Goal: Task Accomplishment & Management: Manage account settings

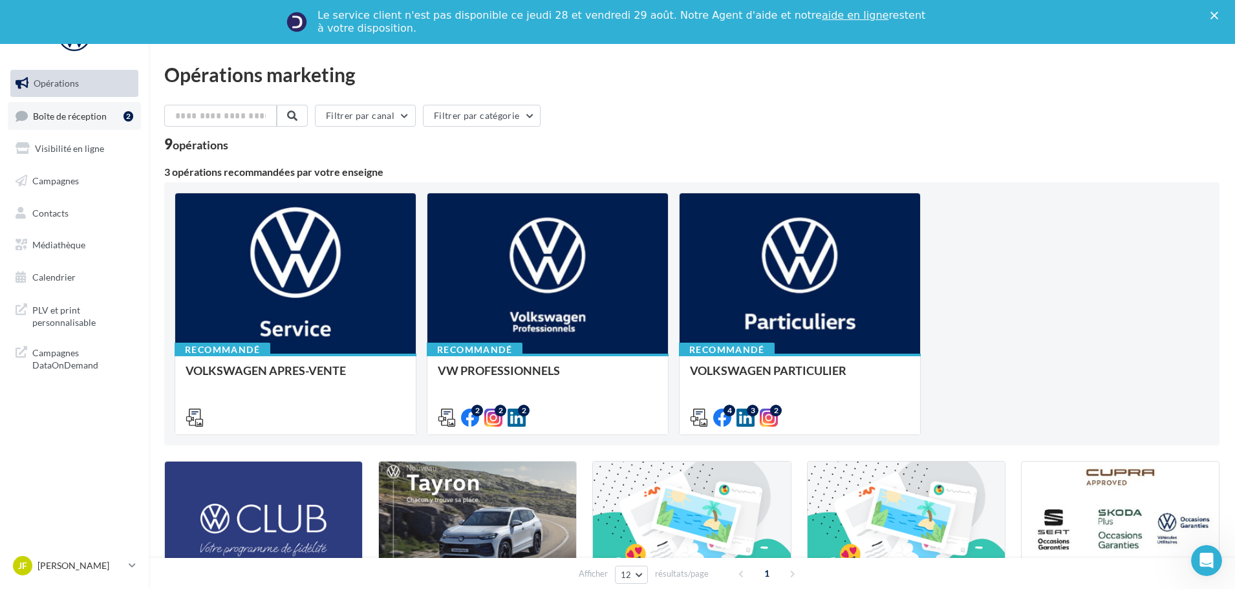
click at [83, 123] on link "Boîte de réception 2" at bounding box center [74, 116] width 133 height 28
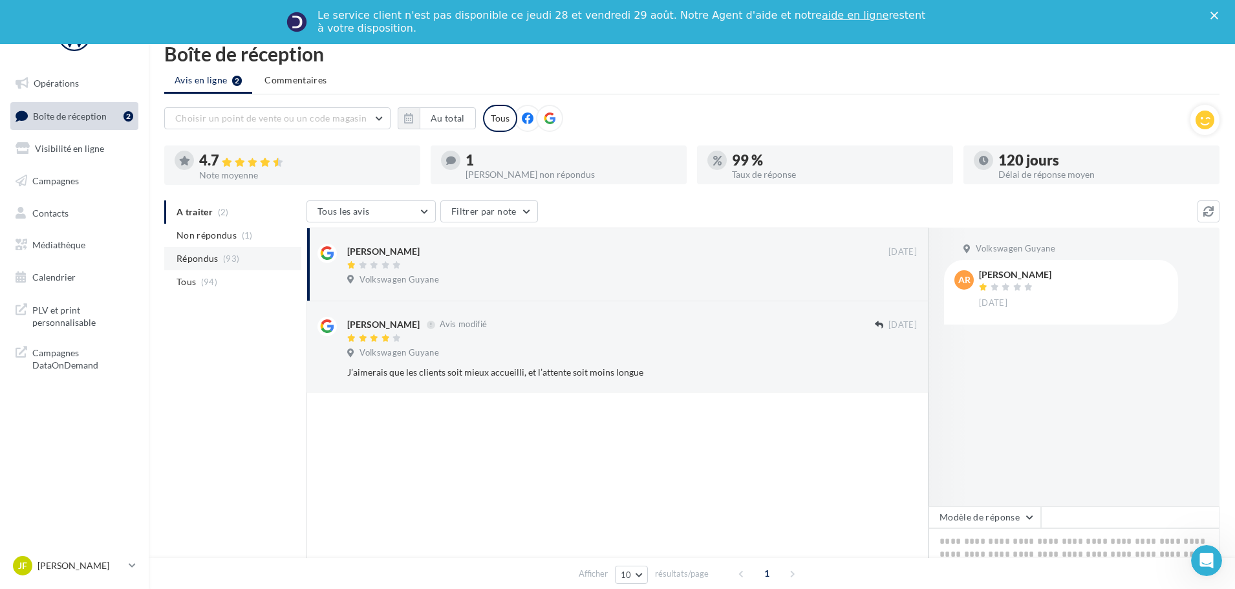
click at [206, 255] on span "Répondus" at bounding box center [198, 258] width 42 height 13
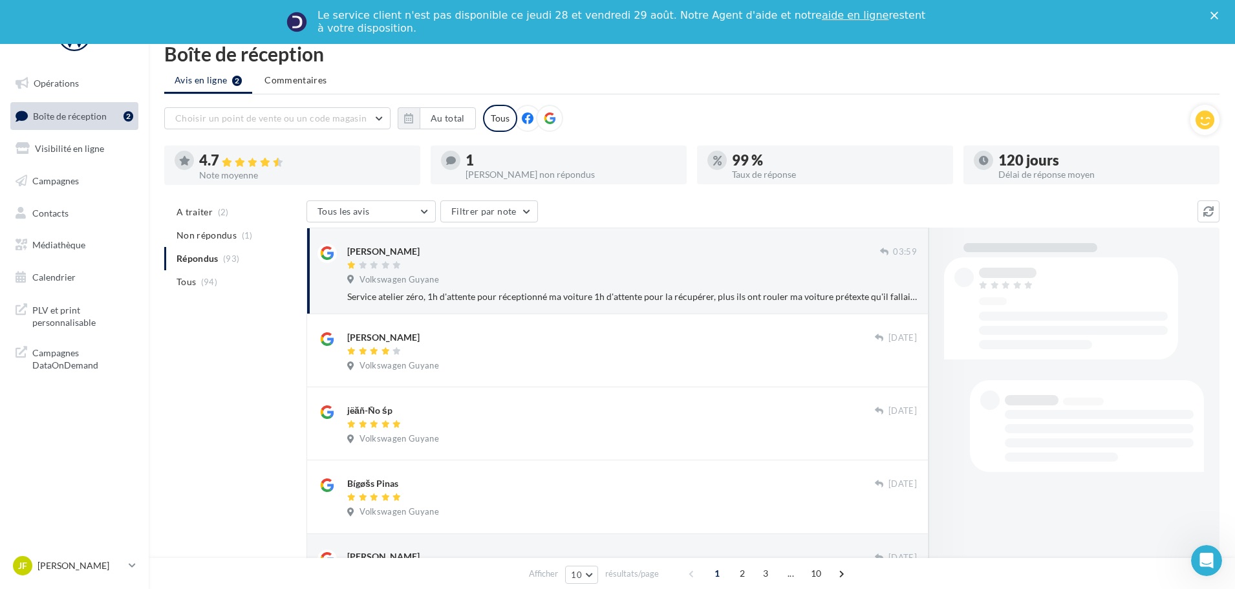
click at [206, 255] on ul "A traiter (2) Non répondus (1) Répondus (93) Tous (94)" at bounding box center [232, 246] width 137 height 93
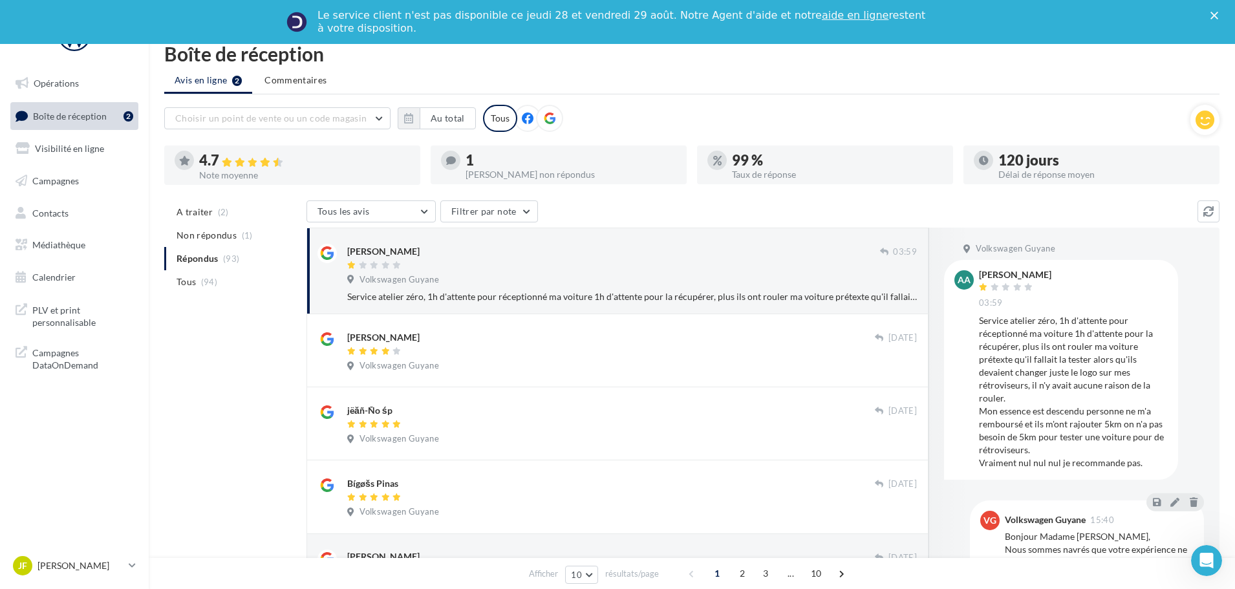
click at [393, 275] on span "Volkswagen Guyane" at bounding box center [400, 280] width 80 height 12
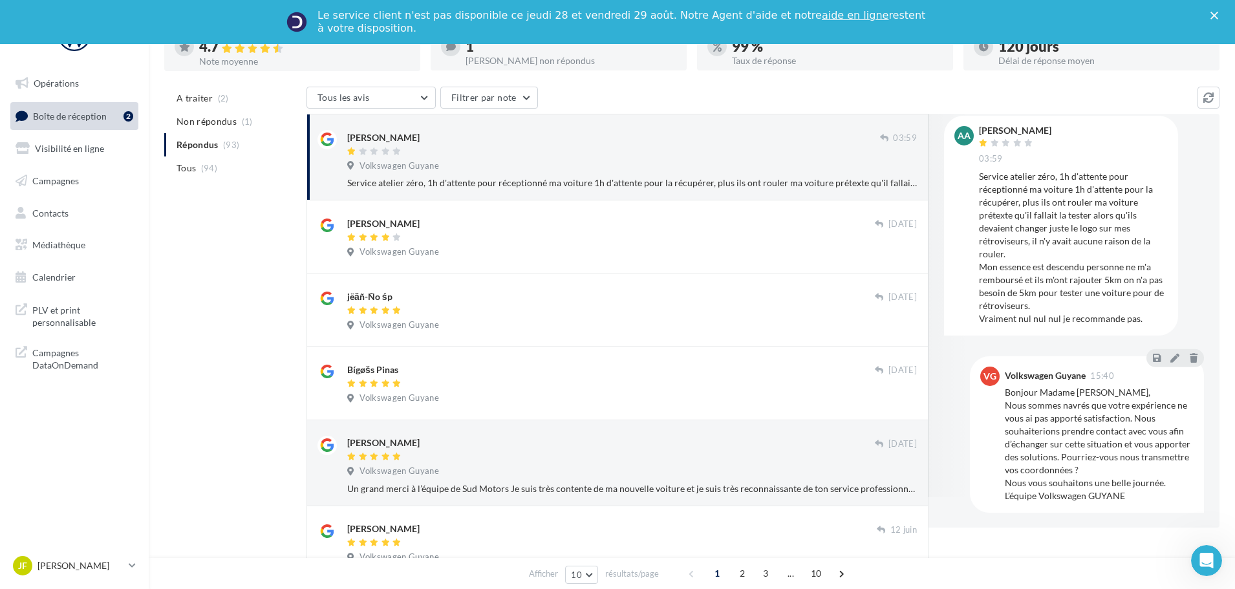
scroll to position [129, 0]
